Goal: Task Accomplishment & Management: Complete application form

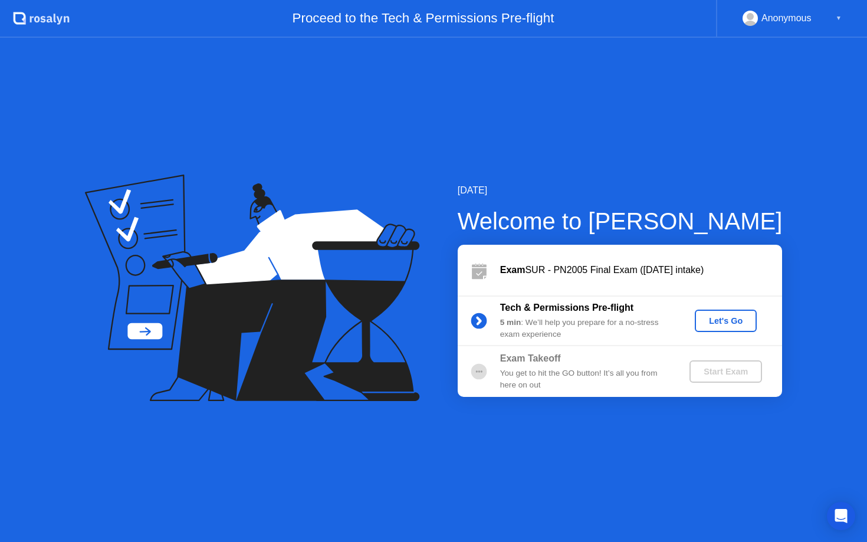
click at [739, 316] on div "Let's Go" at bounding box center [725, 320] width 52 height 9
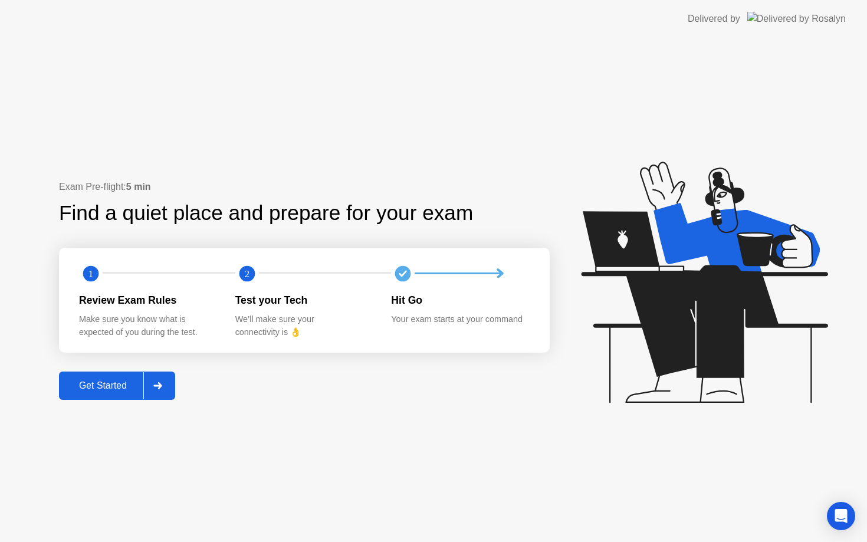
click at [98, 380] on div "Get Started" at bounding box center [102, 385] width 81 height 11
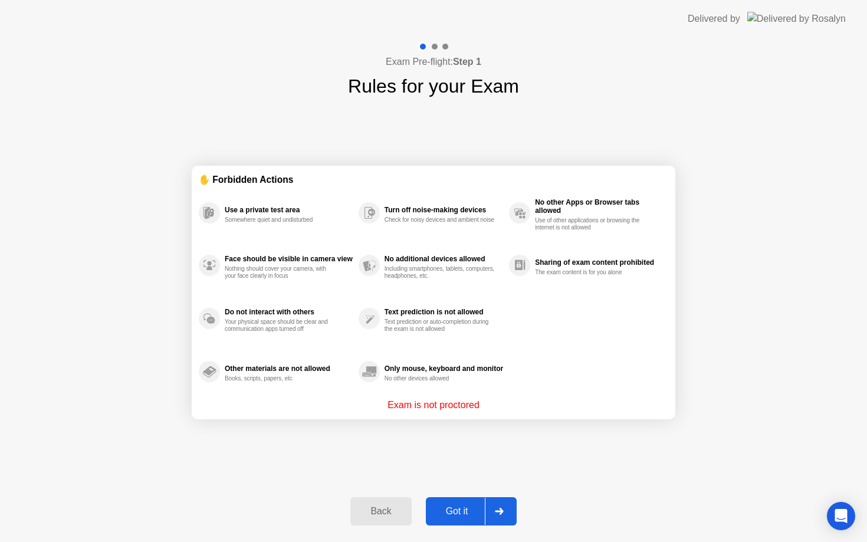
click at [462, 518] on button "Got it" at bounding box center [471, 511] width 91 height 28
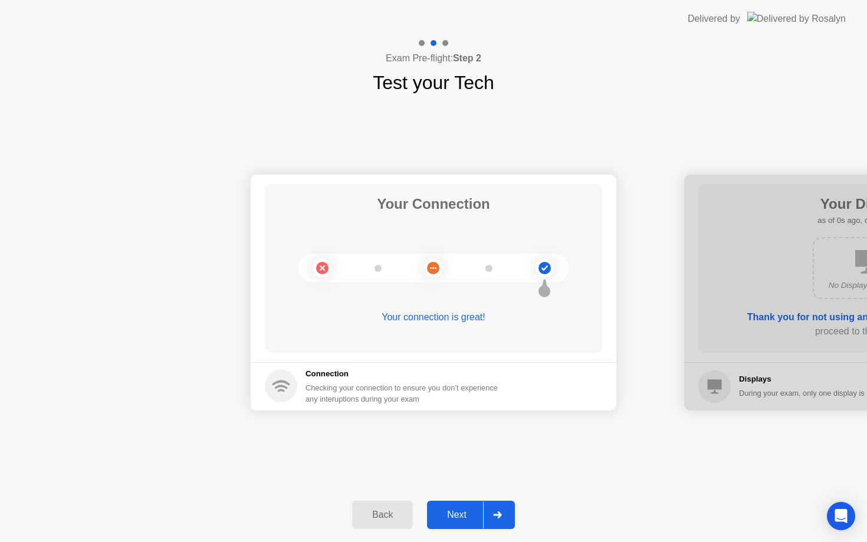
click at [460, 516] on div "Next" at bounding box center [456, 514] width 52 height 11
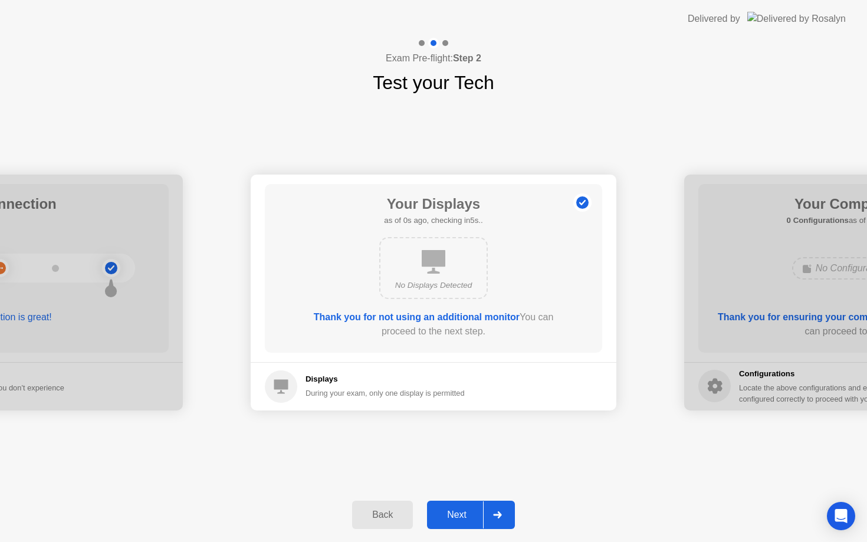
click at [460, 516] on div "Next" at bounding box center [456, 514] width 52 height 11
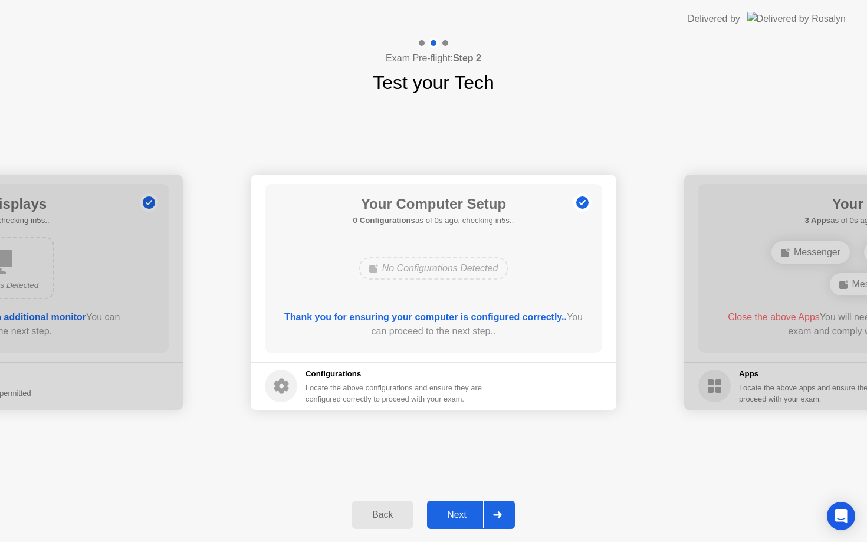
click at [460, 516] on div "Next" at bounding box center [456, 514] width 52 height 11
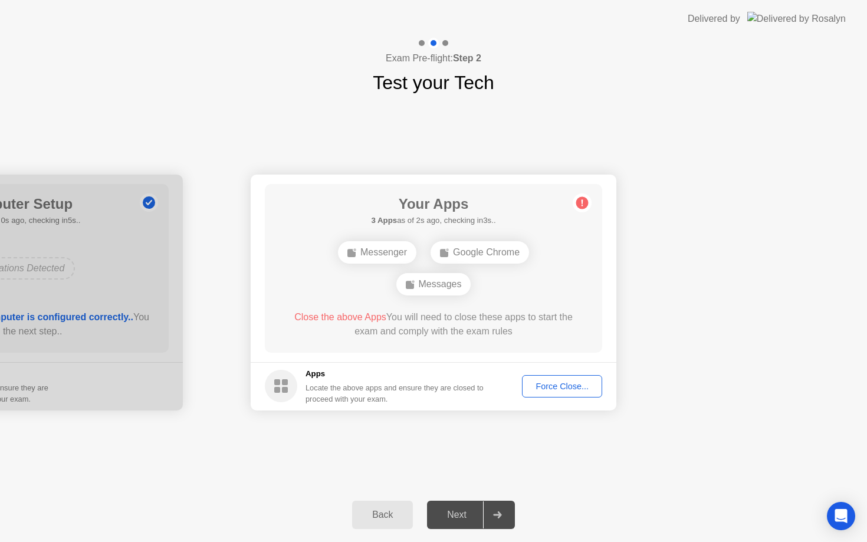
click at [542, 389] on div "Force Close..." at bounding box center [562, 385] width 72 height 9
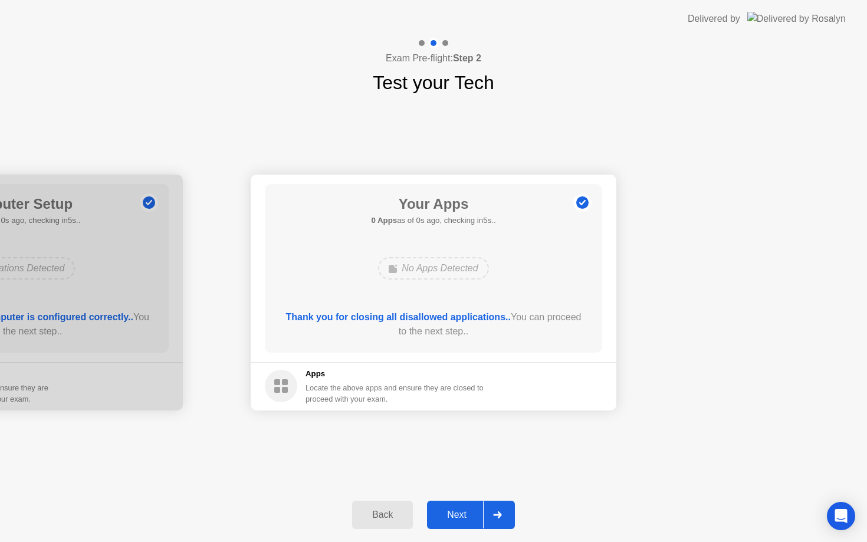
click at [463, 511] on div "Next" at bounding box center [456, 514] width 52 height 11
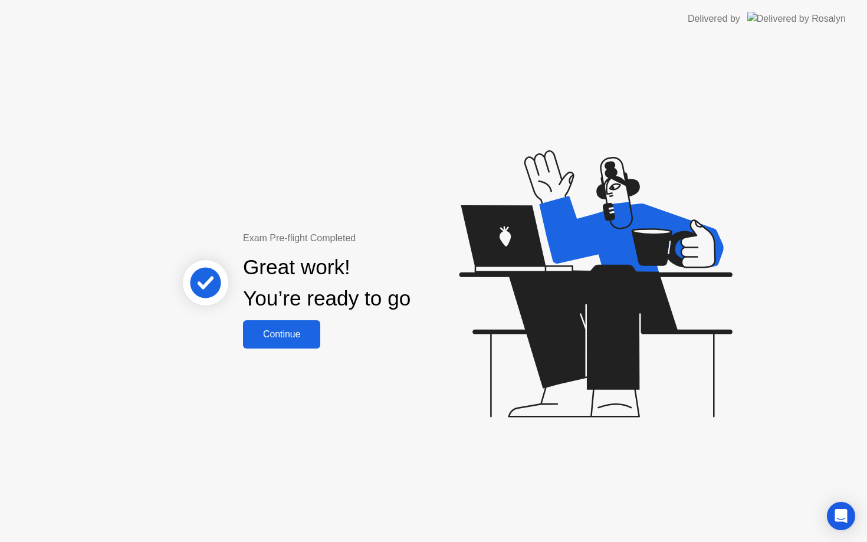
click at [298, 337] on div "Continue" at bounding box center [281, 334] width 70 height 11
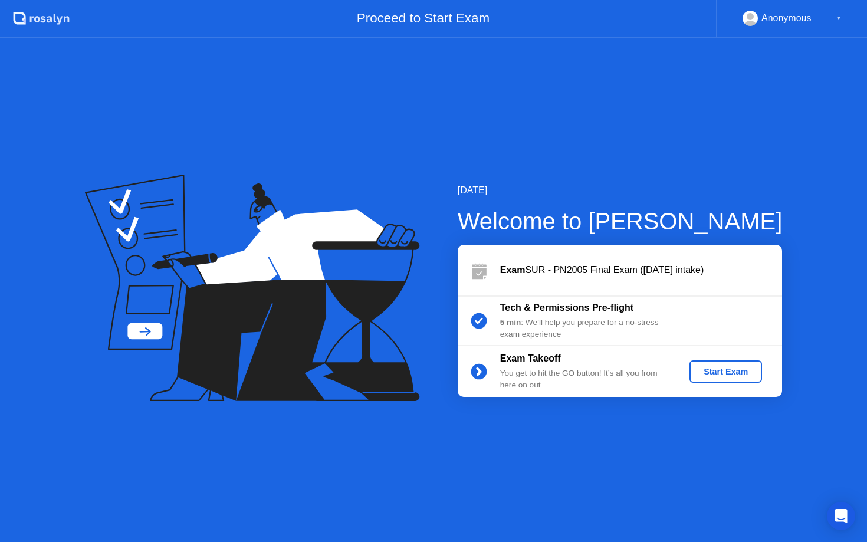
click at [718, 369] on div "Start Exam" at bounding box center [725, 371] width 63 height 9
